Goal: Information Seeking & Learning: Stay updated

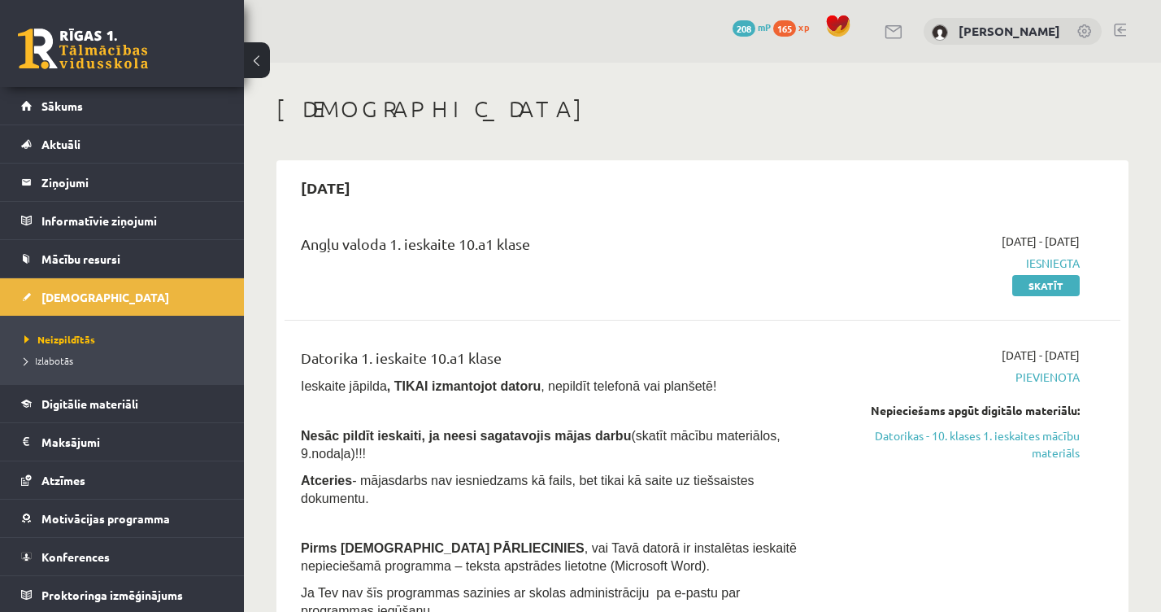
scroll to position [652, 0]
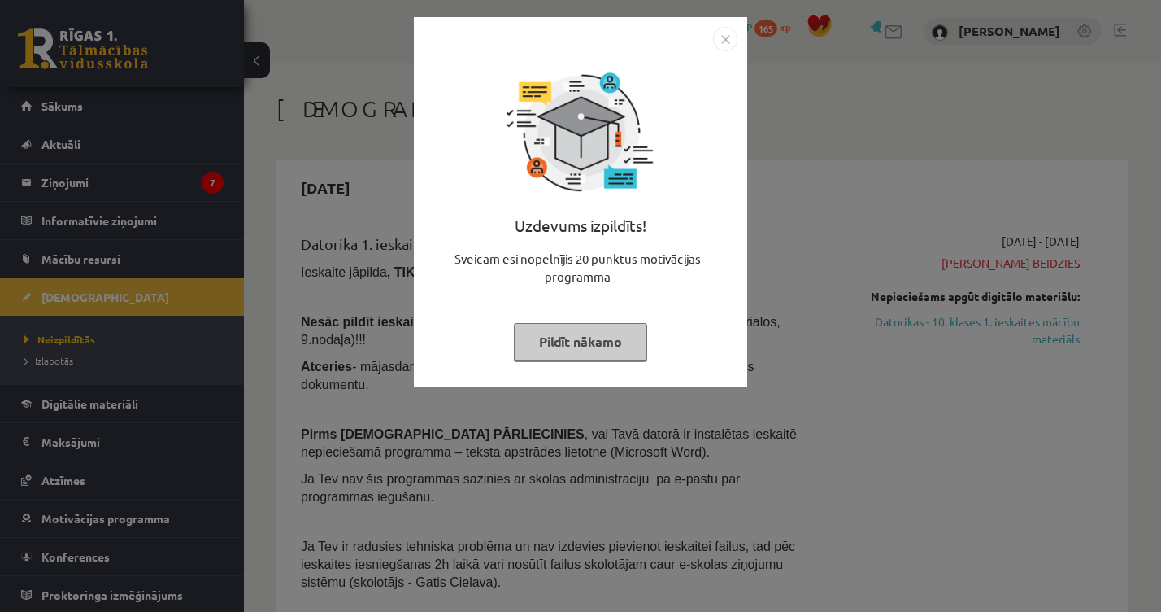
click at [725, 39] on img "Close" at bounding box center [725, 39] width 24 height 24
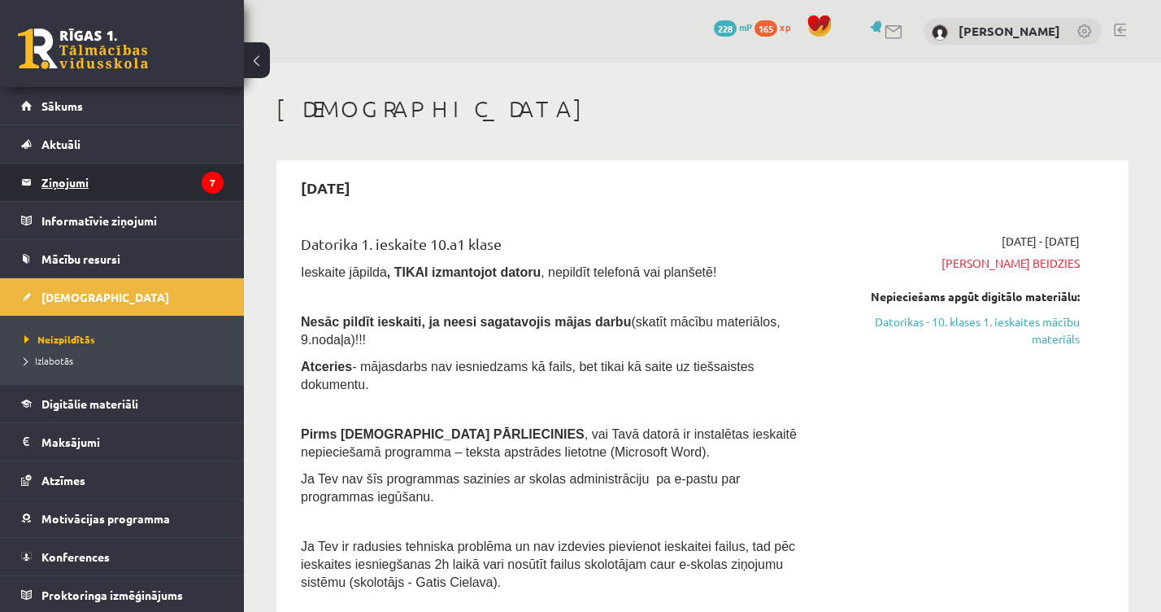
click at [95, 176] on legend "Ziņojumi 7" at bounding box center [132, 181] width 182 height 37
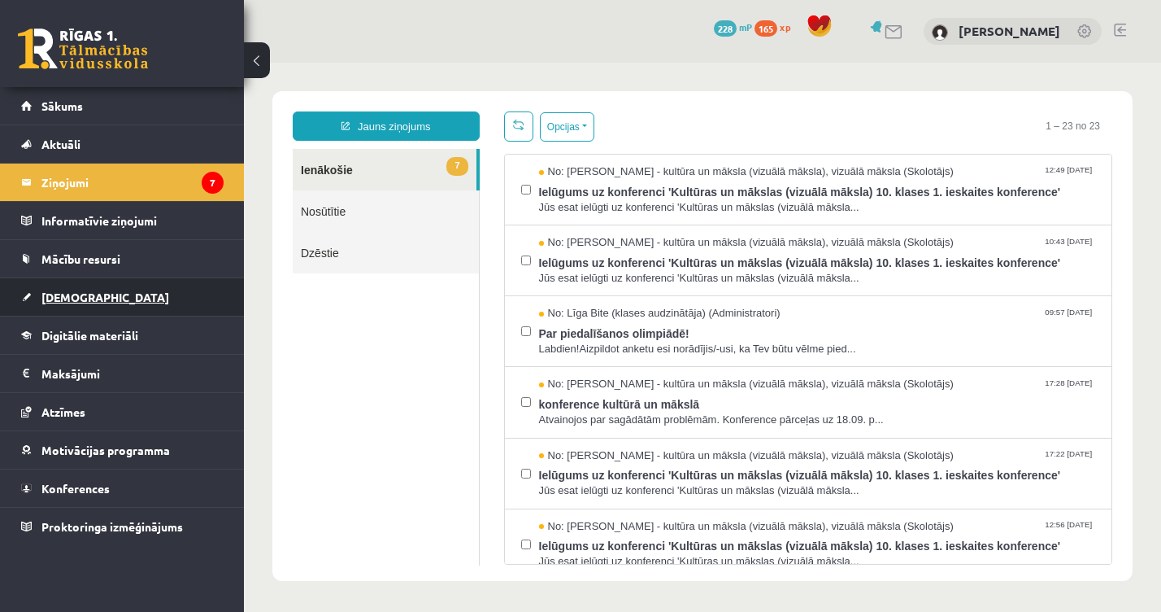
click at [103, 302] on link "[DEMOGRAPHIC_DATA]" at bounding box center [122, 296] width 203 height 37
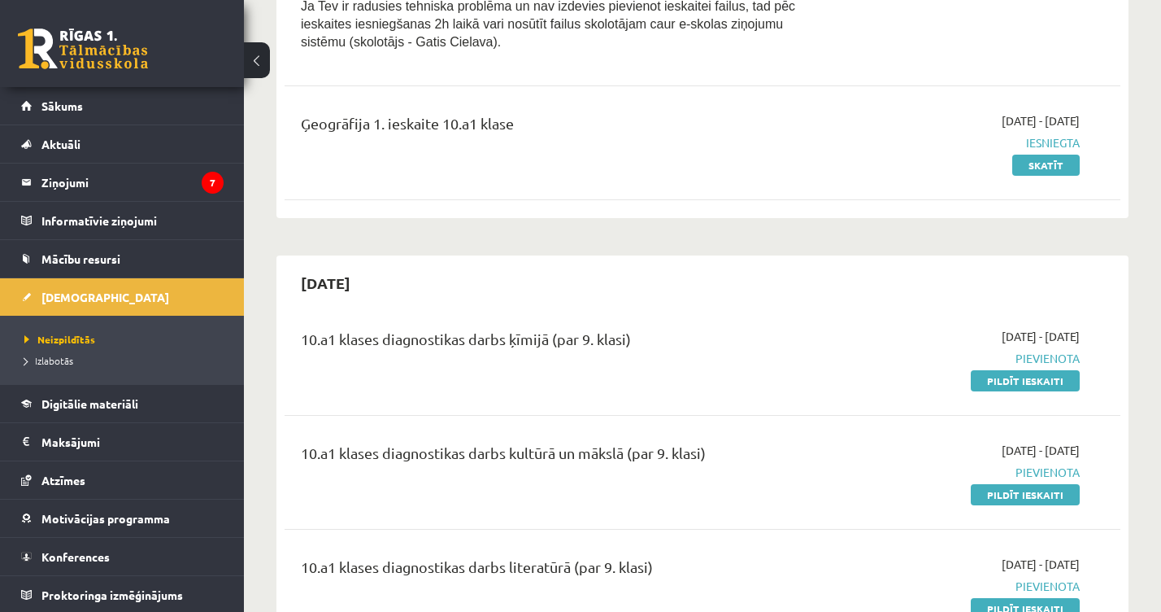
scroll to position [536, 0]
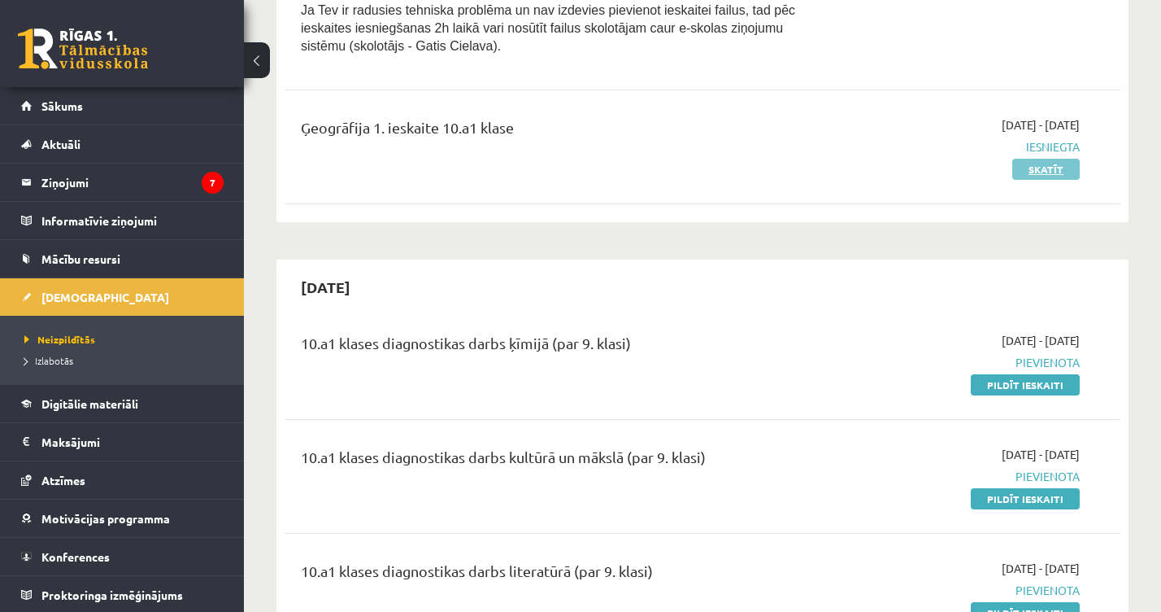
click at [1038, 172] on link "Skatīt" at bounding box center [1047, 169] width 68 height 21
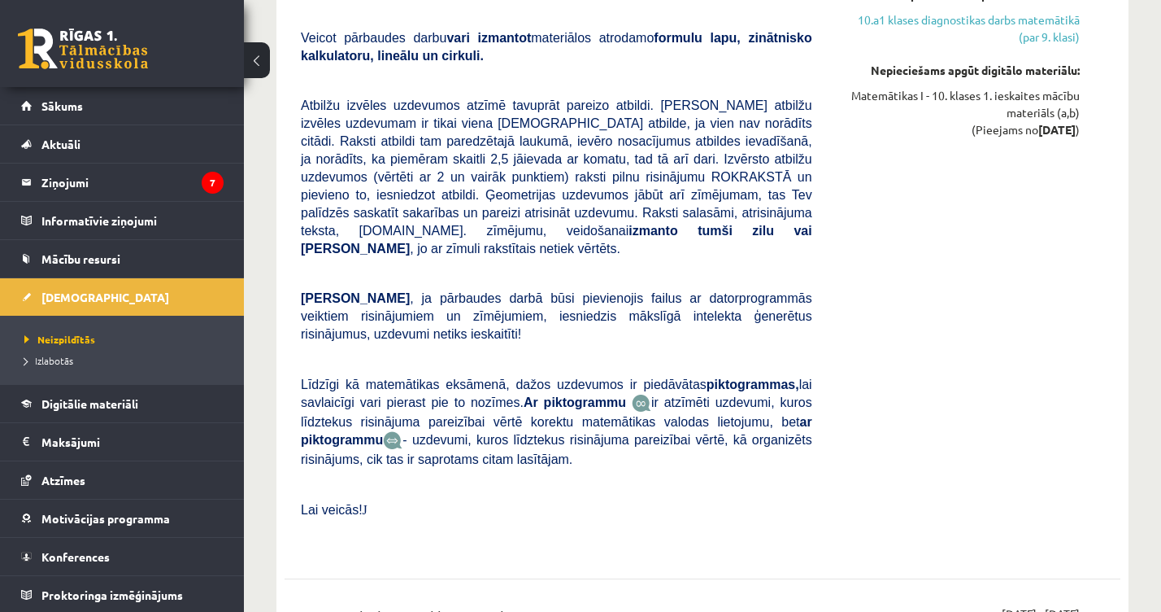
scroll to position [2892, 0]
click at [144, 176] on legend "Ziņojumi 7" at bounding box center [132, 181] width 182 height 37
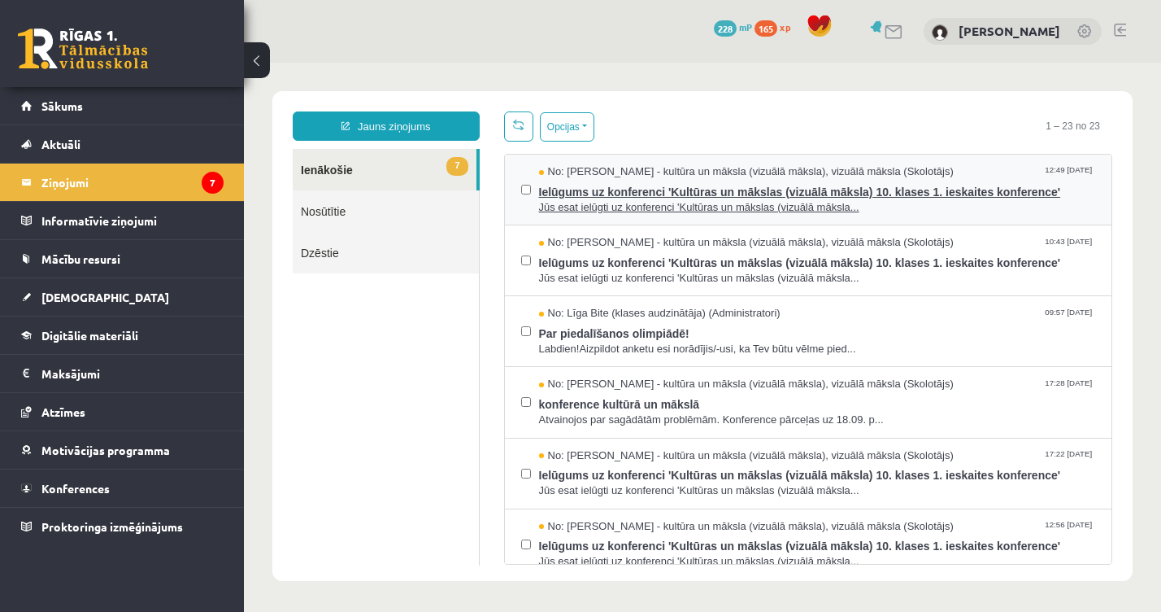
click at [581, 194] on span "Ielūgums uz konferenci 'Kultūras un mākslas (vizuālā māksla) 10. klases 1. iesk…" at bounding box center [817, 190] width 557 height 20
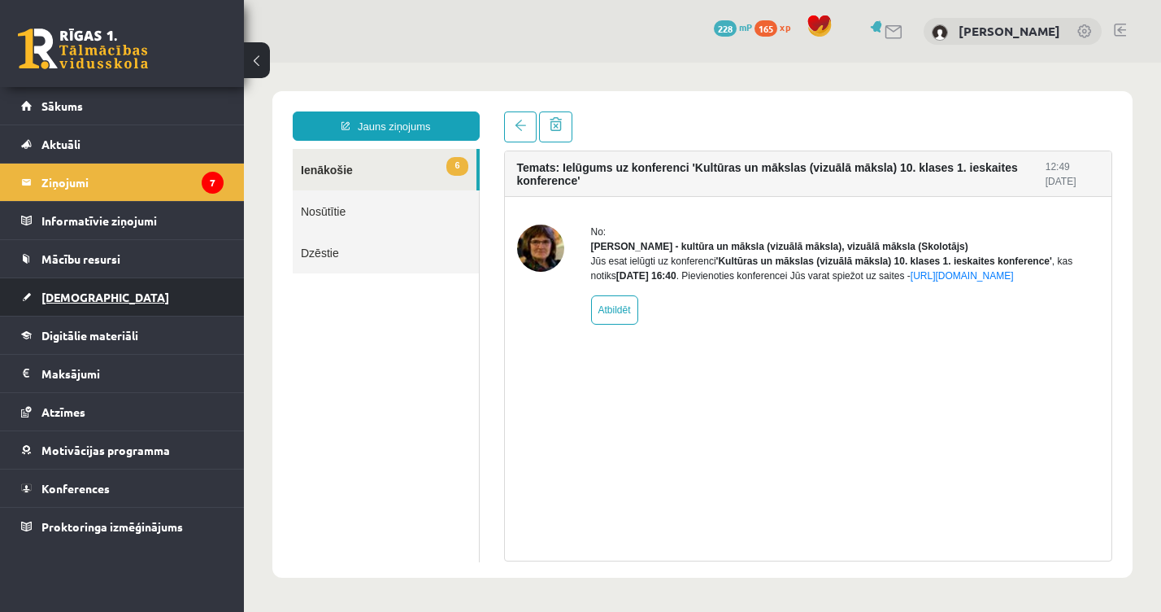
click at [82, 288] on link "[DEMOGRAPHIC_DATA]" at bounding box center [122, 296] width 203 height 37
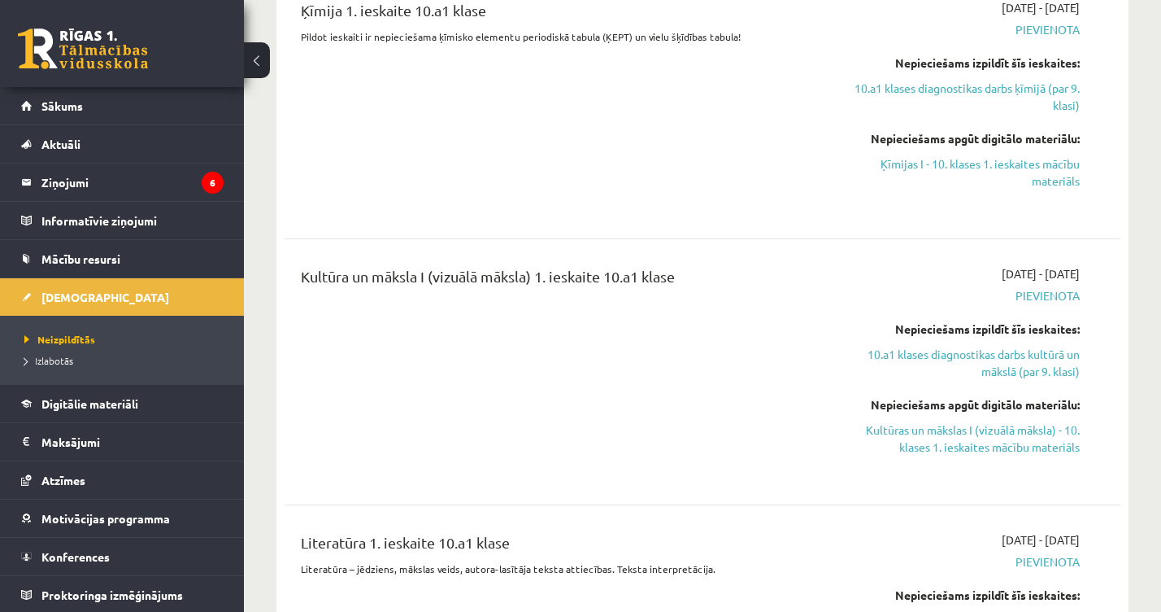
scroll to position [1209, 0]
click at [124, 176] on legend "Ziņojumi 6" at bounding box center [132, 181] width 182 height 37
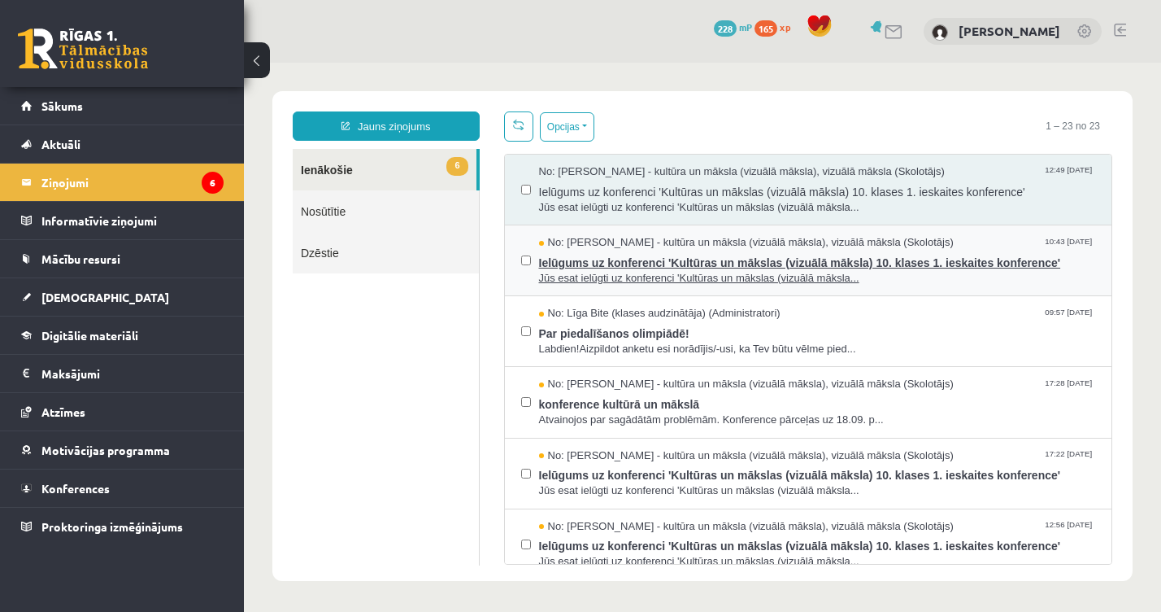
click at [602, 277] on span "Jūs esat ielūgti uz konferenci 'Kultūras un mākslas (vizuālā māksla..." at bounding box center [817, 278] width 557 height 15
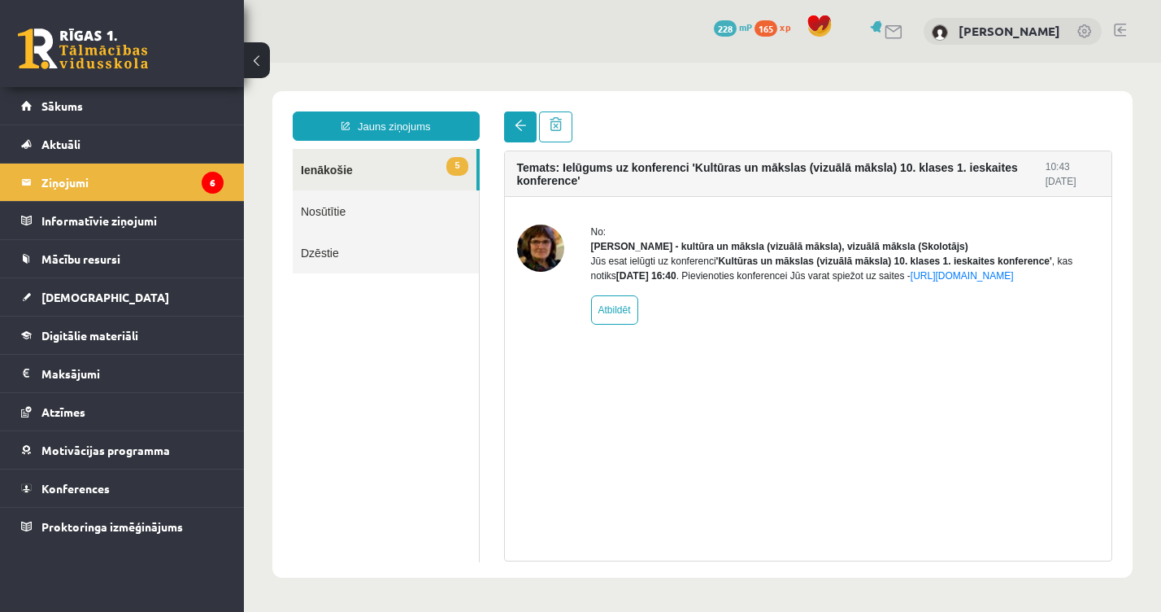
click at [513, 124] on link at bounding box center [520, 126] width 33 height 31
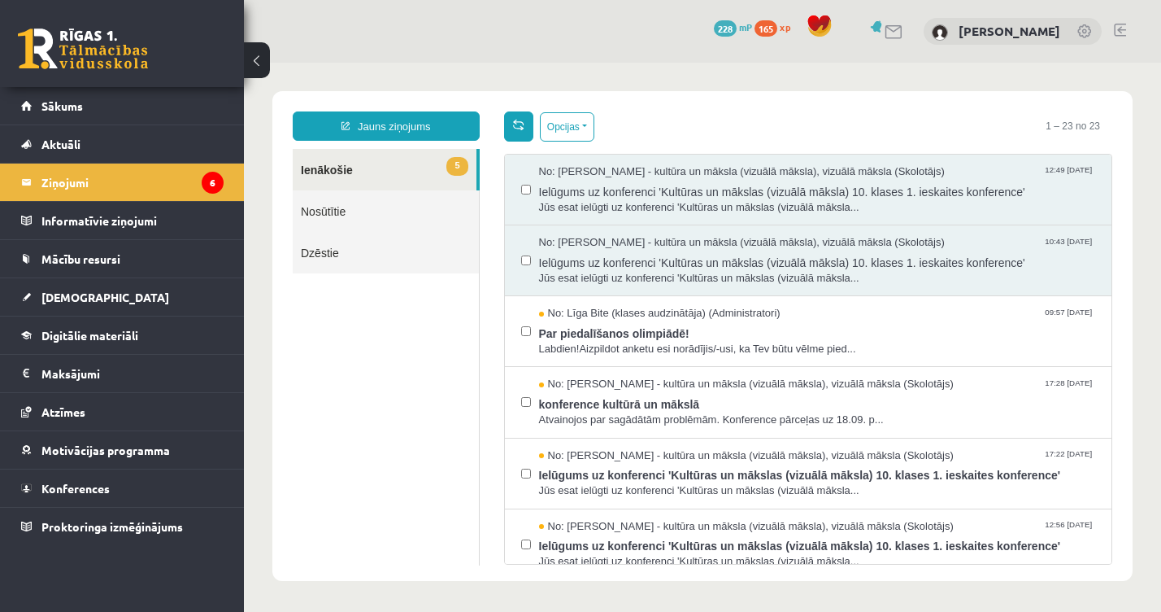
click at [521, 131] on link at bounding box center [518, 126] width 29 height 30
click at [644, 331] on span "Par piedalīšanos olimpiādē!" at bounding box center [817, 331] width 557 height 20
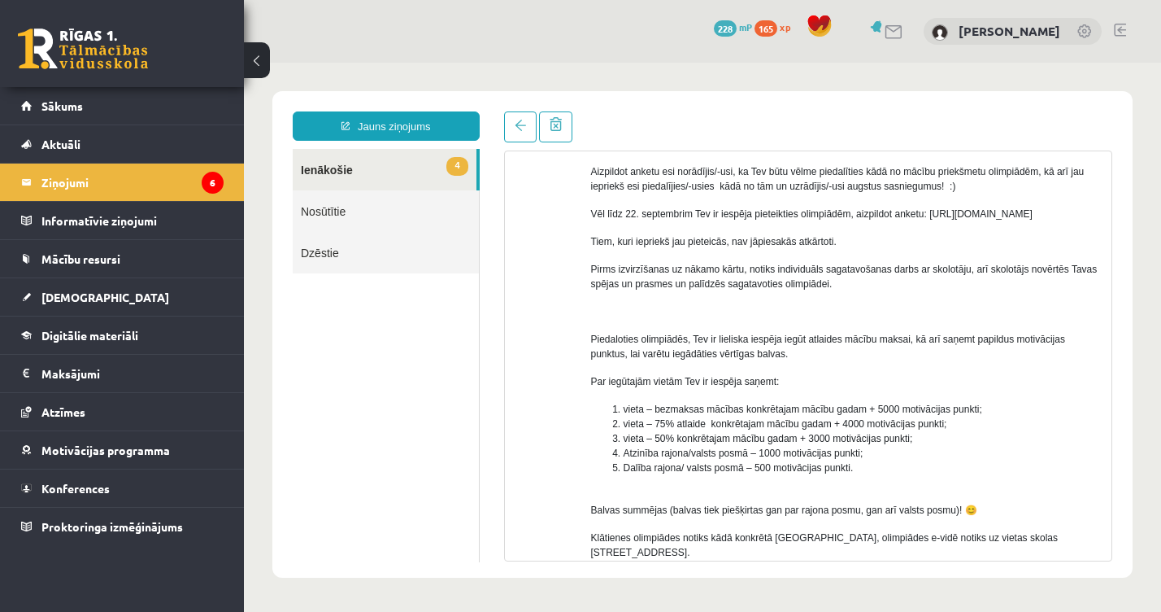
scroll to position [146, 0]
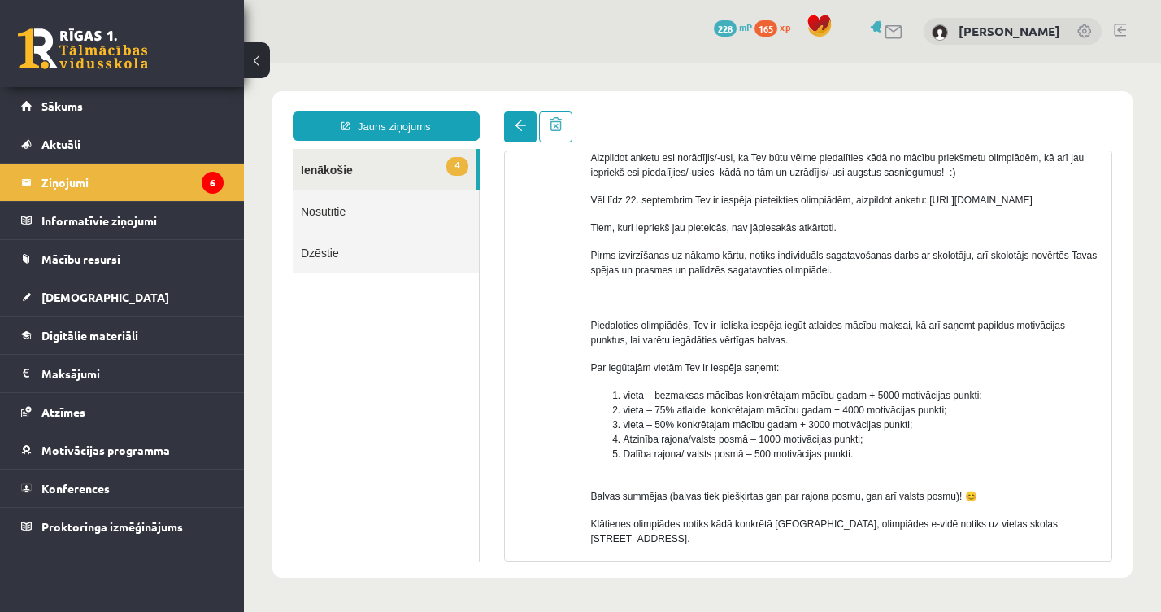
click at [523, 134] on link at bounding box center [520, 126] width 33 height 31
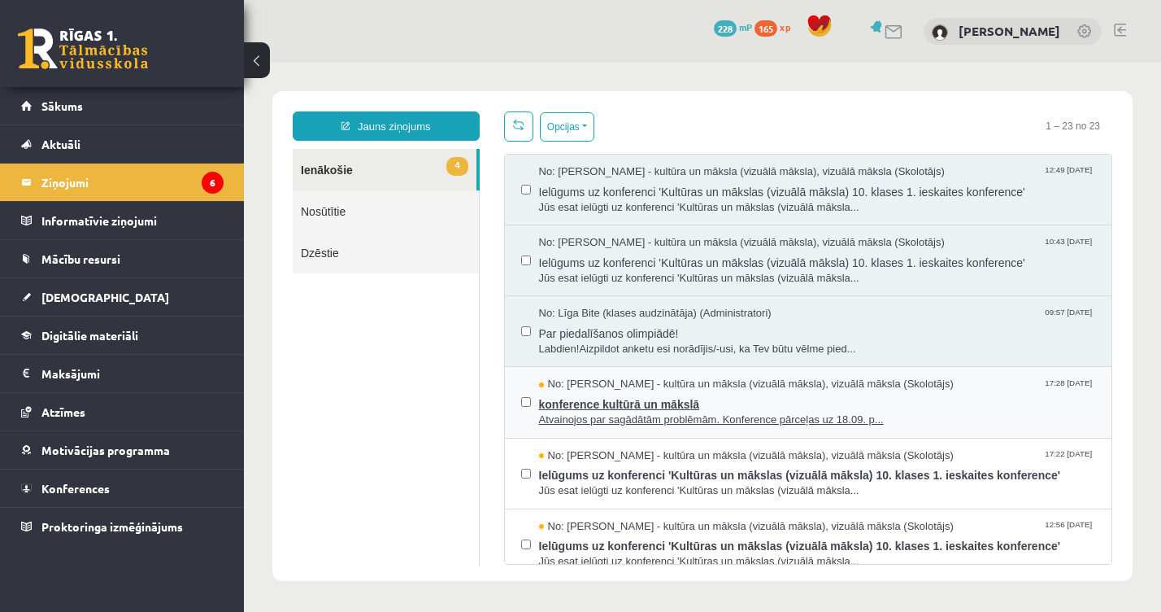
scroll to position [0, 0]
click at [643, 412] on span "Atvainojos par sagādātām problēmām. Konference pārceļas uz 18.09. p..." at bounding box center [817, 419] width 557 height 15
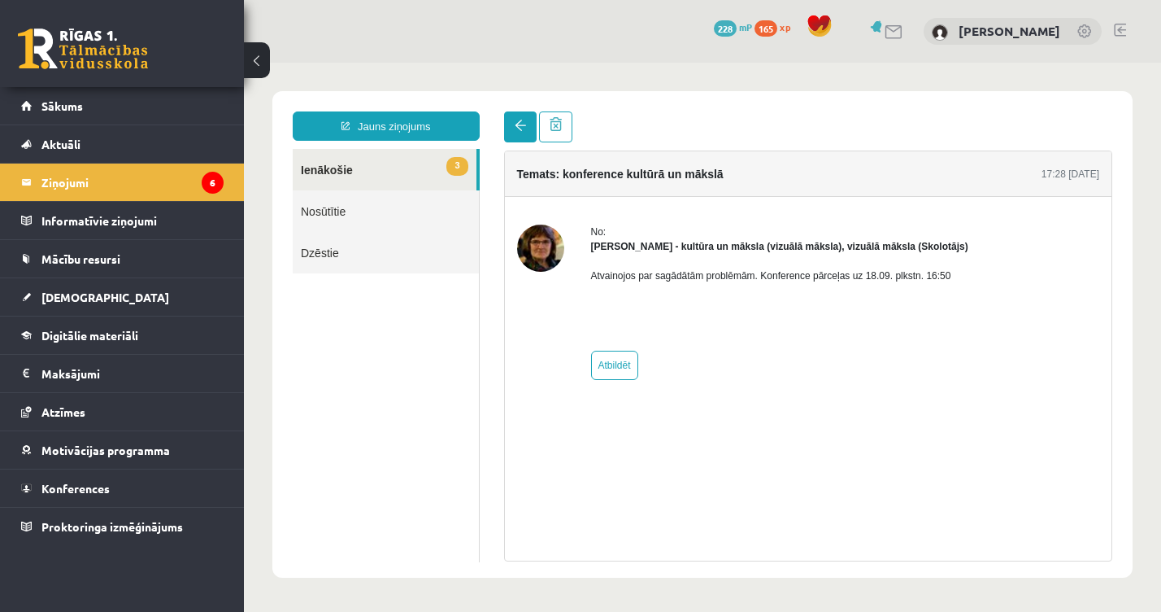
click at [526, 132] on link at bounding box center [520, 126] width 33 height 31
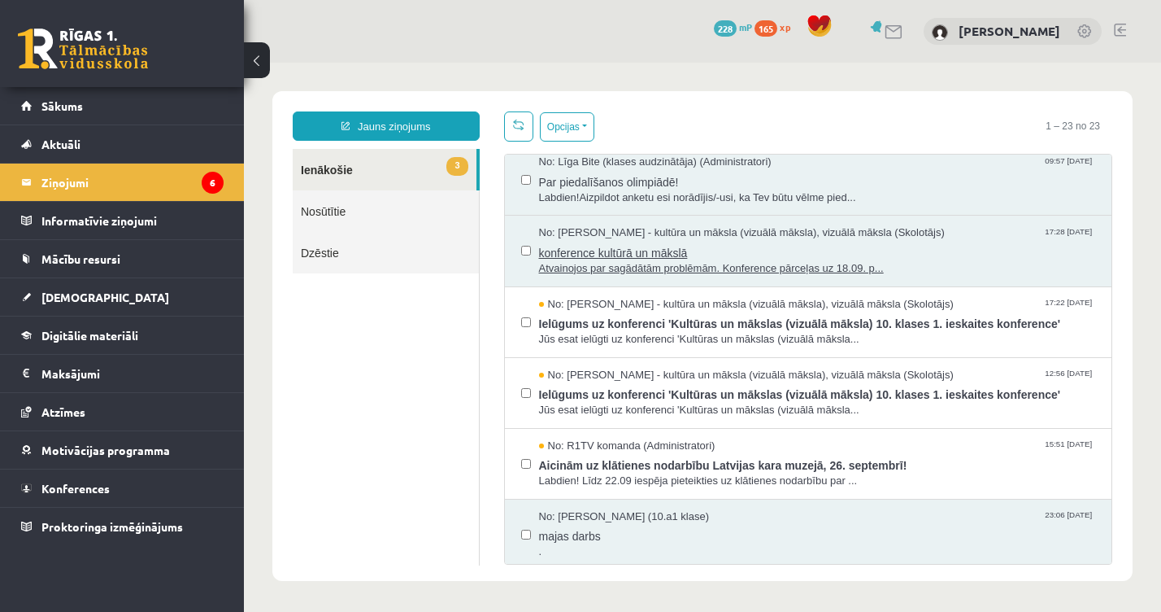
scroll to position [159, 0]
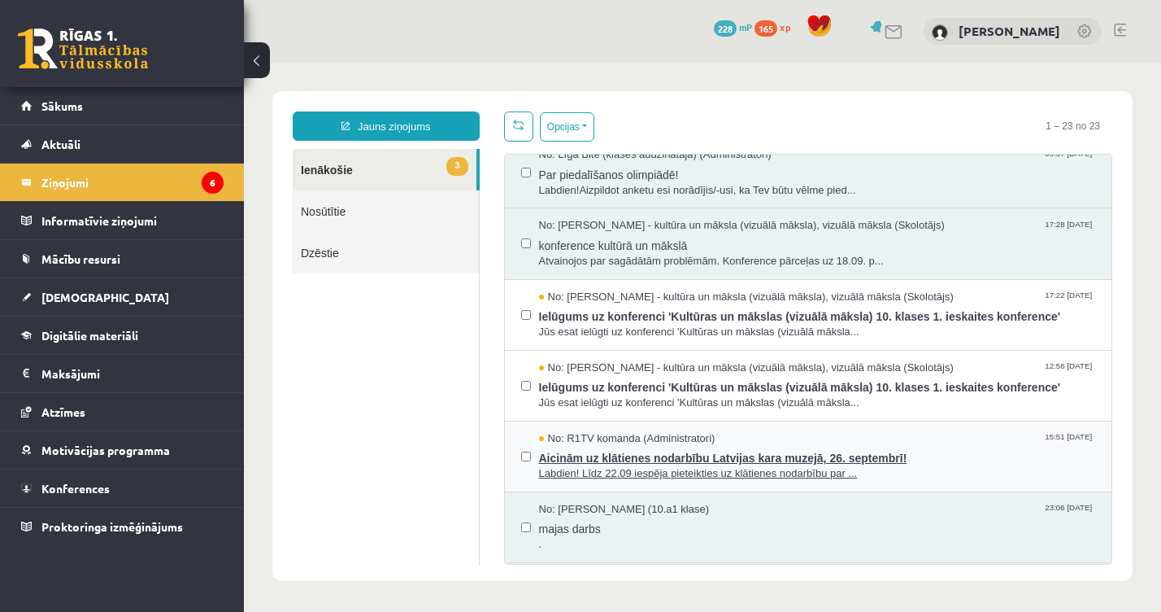
click at [701, 466] on span "Labdien! Līdz 22.09 iespēja pieteikties uz klātienes nodarbību par ..." at bounding box center [817, 473] width 557 height 15
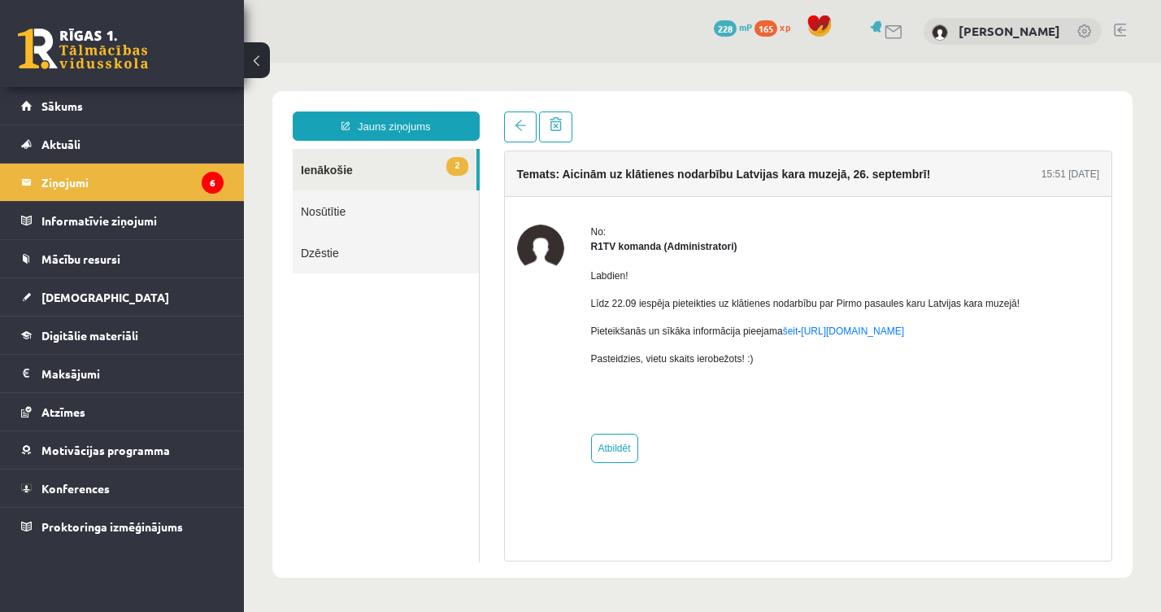
scroll to position [0, 0]
click at [525, 134] on link at bounding box center [520, 126] width 33 height 31
